Goal: Task Accomplishment & Management: Use online tool/utility

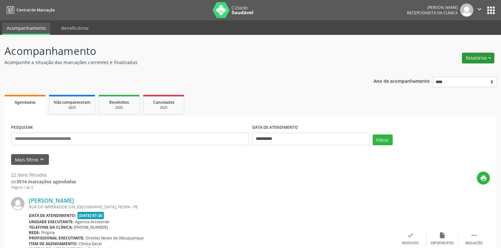
click at [489, 57] on button "Relatórios" at bounding box center [478, 58] width 32 height 11
click at [450, 72] on link "Agendamentos" at bounding box center [460, 71] width 68 height 9
select select "*"
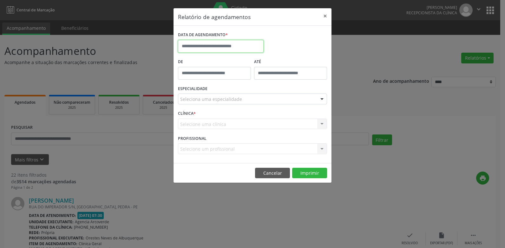
click at [210, 47] on input "text" at bounding box center [221, 46] width 86 height 13
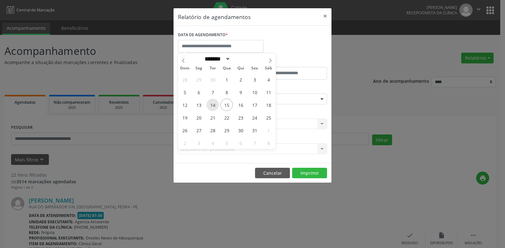
click at [210, 106] on span "14" at bounding box center [213, 105] width 12 height 12
type input "**********"
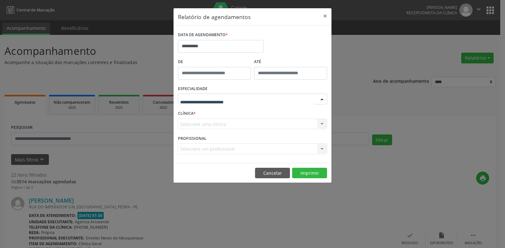
click at [198, 104] on div "Todas as especialidades Alergologia Angiologia Arritmologia Cardiologia Cirurgi…" at bounding box center [252, 99] width 149 height 11
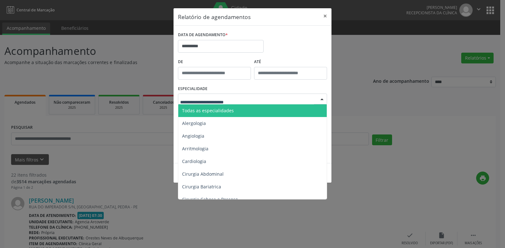
click at [200, 112] on span "Todas as especialidades" at bounding box center [208, 111] width 52 height 6
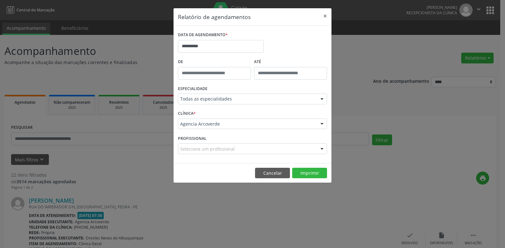
click at [319, 155] on div "PROFISSIONAL Selecione um profissional Nenhum resultado encontrado para: " " Nã…" at bounding box center [253, 146] width 152 height 25
click at [317, 171] on button "Imprimir" at bounding box center [309, 173] width 35 height 11
click at [276, 171] on button "Cancelar" at bounding box center [272, 173] width 35 height 11
